Goal: Find specific page/section: Find specific page/section

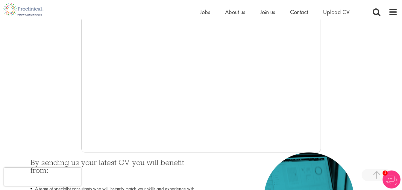
scroll to position [210, 0]
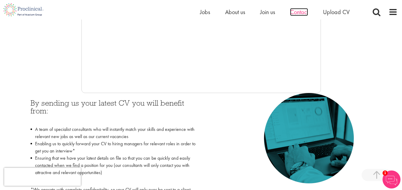
click at [296, 11] on span "Contact" at bounding box center [299, 12] width 18 height 8
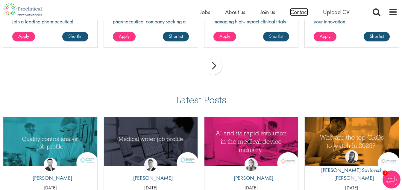
scroll to position [599, 0]
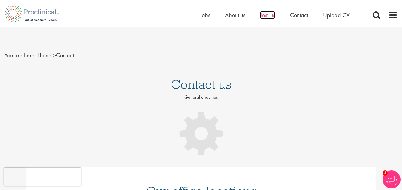
click at [263, 14] on span "Join us" at bounding box center [267, 15] width 15 height 8
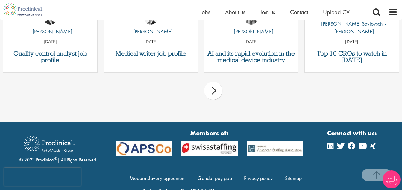
scroll to position [989, 0]
